Goal: Information Seeking & Learning: Learn about a topic

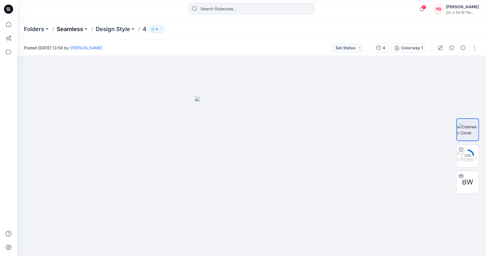
click at [77, 30] on p "Seamless" at bounding box center [70, 29] width 26 height 8
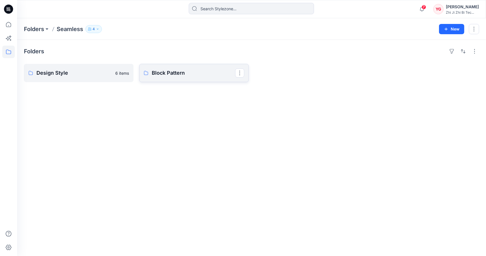
click at [174, 75] on p "Block Pattern" at bounding box center [193, 73] width 83 height 8
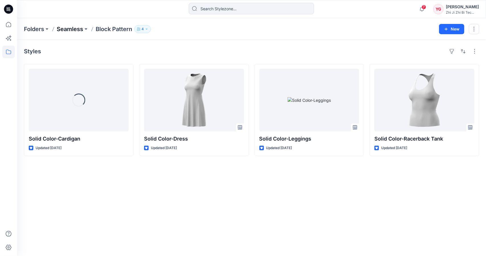
click at [76, 27] on p "Seamless" at bounding box center [70, 29] width 26 height 8
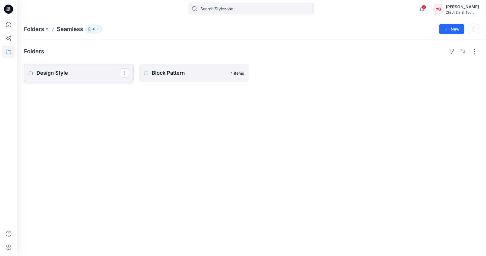
click at [94, 72] on p "Design Style" at bounding box center [77, 73] width 83 height 8
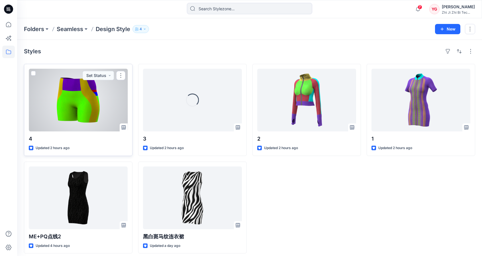
click at [112, 114] on div at bounding box center [78, 100] width 99 height 63
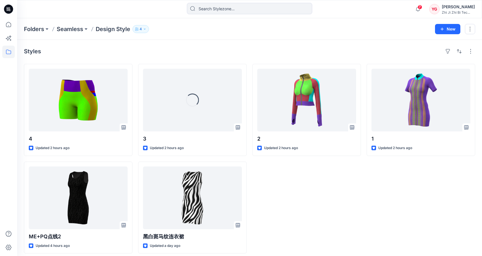
click at [281, 194] on div "2 Updated 2 hours ago" at bounding box center [306, 158] width 108 height 189
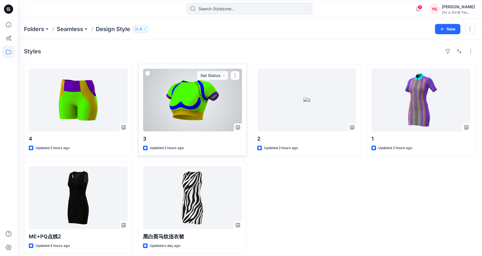
click at [195, 83] on div at bounding box center [192, 100] width 99 height 63
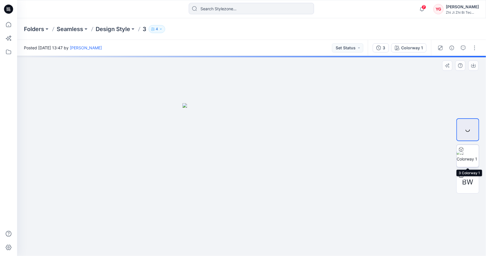
click at [472, 159] on div at bounding box center [467, 155] width 23 height 23
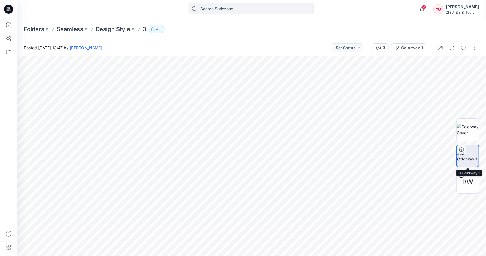
click at [470, 162] on img at bounding box center [468, 156] width 22 height 12
